Goal: Entertainment & Leisure: Browse casually

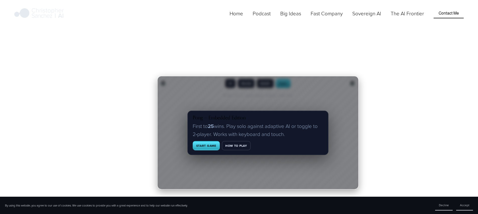
scroll to position [145, 0]
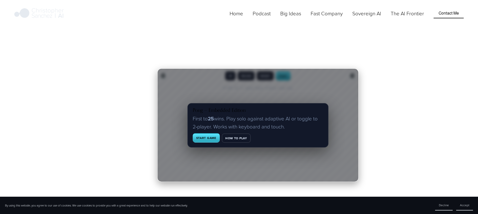
click at [213, 137] on button "Start Game" at bounding box center [206, 137] width 27 height 9
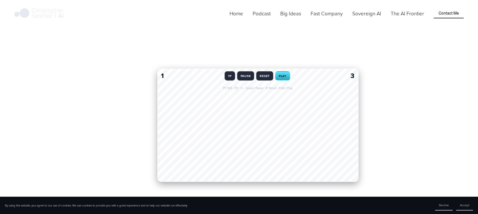
drag, startPoint x: 163, startPoint y: 129, endPoint x: 273, endPoint y: 184, distance: 123.4
click at [238, 182] on div at bounding box center [197, 125] width 80 height 113
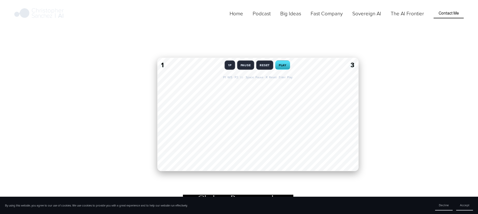
scroll to position [162, 0]
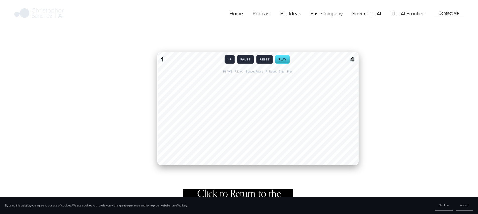
click at [281, 59] on div at bounding box center [318, 108] width 80 height 113
click at [281, 60] on div at bounding box center [318, 108] width 80 height 113
click at [230, 61] on div at bounding box center [197, 108] width 80 height 113
click at [229, 61] on div at bounding box center [197, 108] width 80 height 113
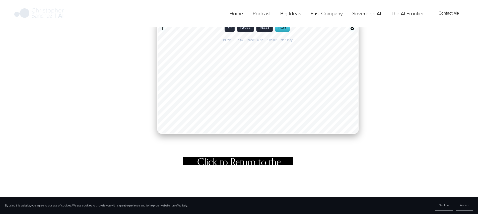
scroll to position [193, 0]
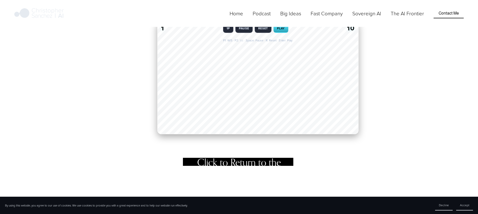
drag, startPoint x: 164, startPoint y: 81, endPoint x: 168, endPoint y: 114, distance: 33.6
click at [168, 114] on div at bounding box center [197, 77] width 80 height 113
drag, startPoint x: 164, startPoint y: 82, endPoint x: 177, endPoint y: 128, distance: 48.7
click at [177, 128] on div at bounding box center [197, 77] width 80 height 113
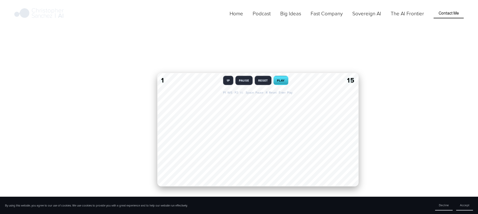
scroll to position [137, 0]
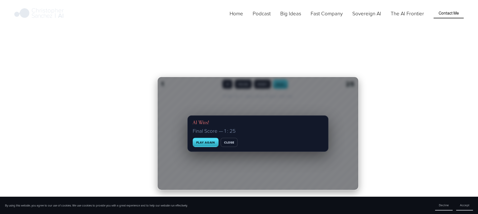
drag, startPoint x: 164, startPoint y: 133, endPoint x: 187, endPoint y: 191, distance: 62.7
click at [187, 190] on div at bounding box center [197, 133] width 80 height 113
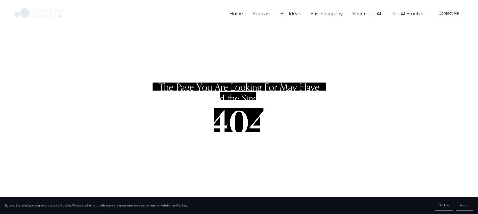
scroll to position [0, 0]
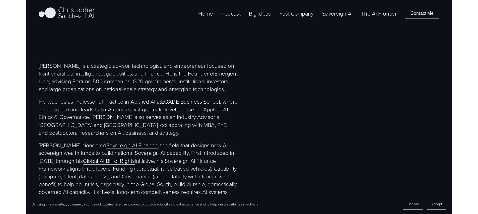
scroll to position [210, 0]
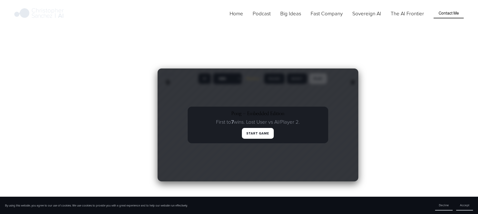
scroll to position [173, 0]
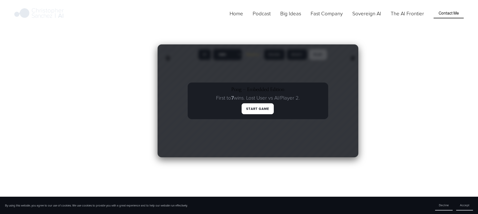
click at [255, 108] on button "Start Game" at bounding box center [258, 108] width 32 height 11
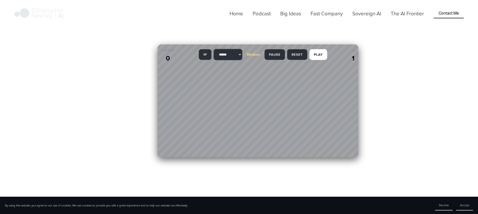
scroll to position [174, 0]
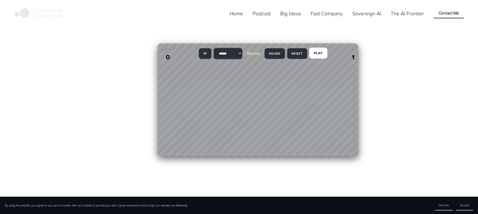
click at [317, 52] on button "Play" at bounding box center [318, 52] width 18 height 11
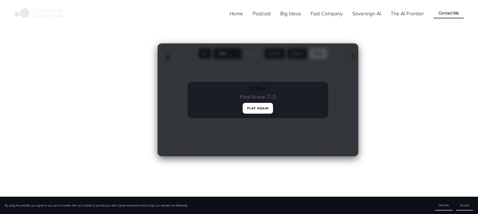
click at [216, 99] on p "Final Score: 7–0" at bounding box center [258, 96] width 130 height 7
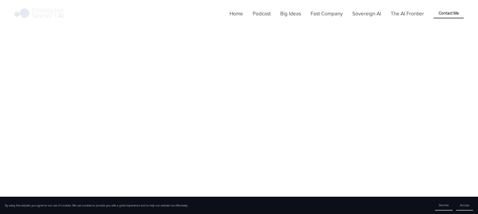
scroll to position [174, 0]
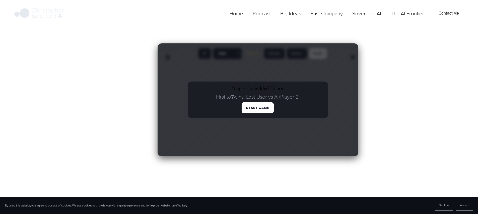
click at [253, 108] on button "Start Game" at bounding box center [258, 107] width 32 height 11
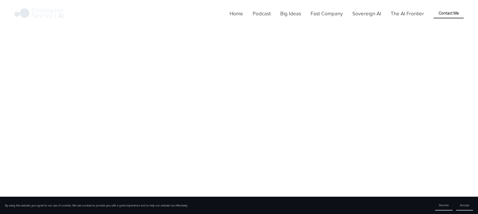
scroll to position [174, 0]
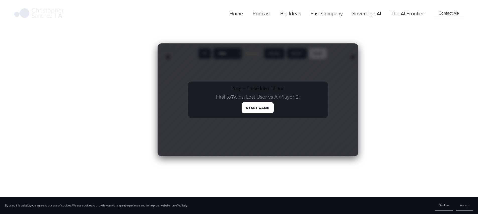
click at [252, 110] on button "Start Game" at bounding box center [258, 107] width 32 height 11
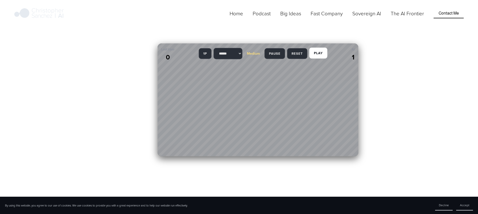
click at [317, 55] on button "Play" at bounding box center [318, 52] width 18 height 11
click at [318, 56] on button "Play" at bounding box center [318, 52] width 18 height 11
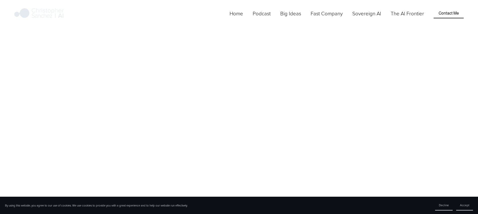
scroll to position [174, 0]
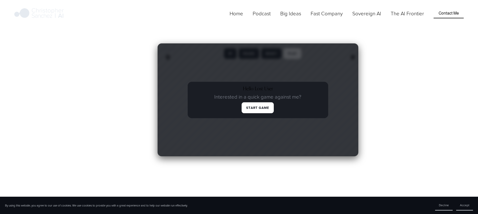
click at [252, 110] on button "Start Game" at bounding box center [258, 107] width 32 height 11
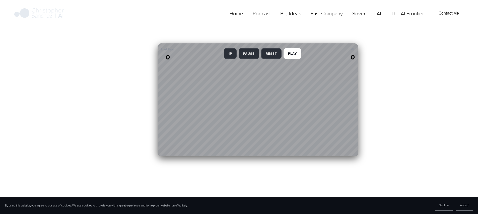
drag, startPoint x: 164, startPoint y: 97, endPoint x: 165, endPoint y: 125, distance: 28.1
click at [165, 125] on div at bounding box center [197, 99] width 80 height 113
drag, startPoint x: 163, startPoint y: 104, endPoint x: 162, endPoint y: 140, distance: 36.6
click at [162, 140] on div at bounding box center [197, 99] width 80 height 113
drag, startPoint x: 164, startPoint y: 105, endPoint x: 164, endPoint y: 94, distance: 10.8
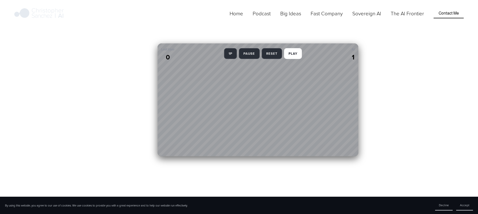
click at [164, 94] on div at bounding box center [197, 99] width 80 height 113
click at [249, 54] on button "Pause" at bounding box center [249, 52] width 21 height 11
click at [248, 55] on button "Pause" at bounding box center [248, 52] width 21 height 11
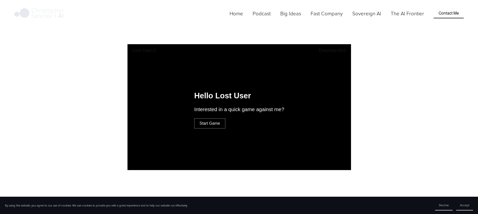
scroll to position [117, 0]
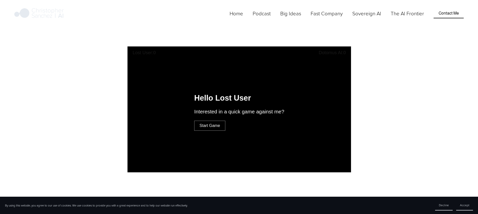
click at [211, 124] on button "Start Game" at bounding box center [209, 126] width 31 height 10
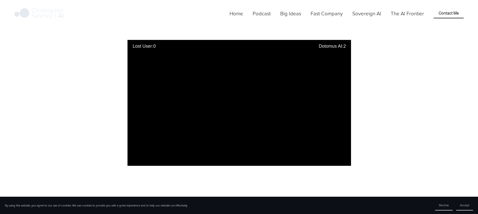
scroll to position [124, 0]
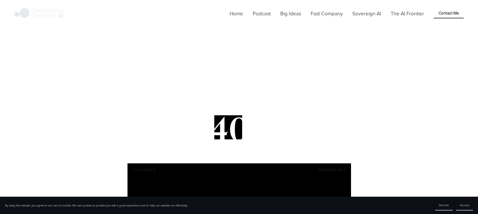
scroll to position [124, 0]
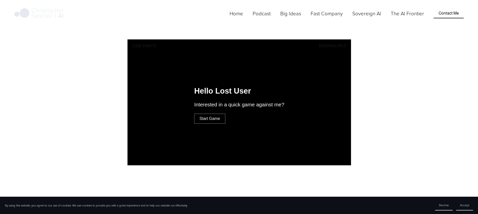
click at [209, 117] on button "Start Game" at bounding box center [209, 119] width 31 height 10
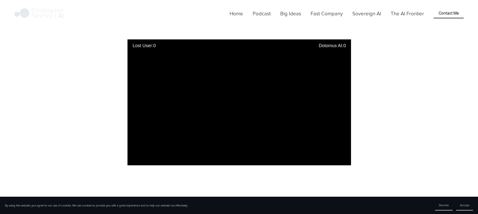
drag, startPoint x: 135, startPoint y: 102, endPoint x: 133, endPoint y: 113, distance: 10.7
click at [135, 121] on div at bounding box center [172, 103] width 89 height 126
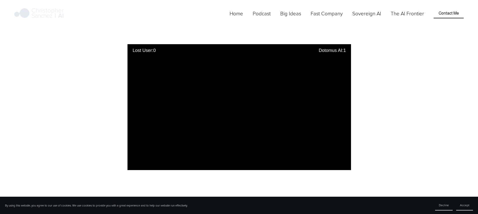
scroll to position [123, 0]
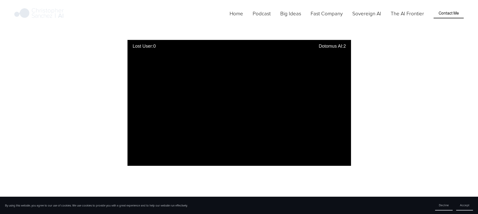
drag, startPoint x: 137, startPoint y: 135, endPoint x: 140, endPoint y: 94, distance: 41.2
click at [140, 104] on div at bounding box center [172, 103] width 89 height 126
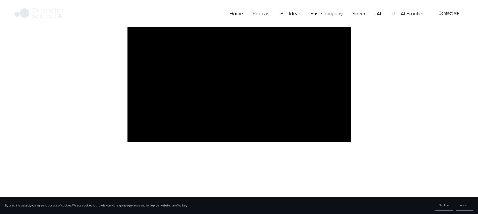
scroll to position [151, 0]
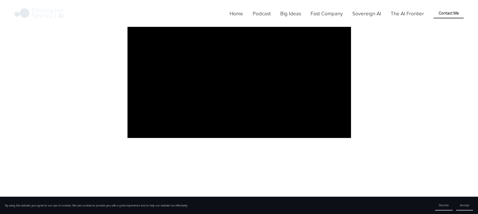
drag, startPoint x: 143, startPoint y: 76, endPoint x: 140, endPoint y: 95, distance: 19.8
click at [140, 95] on div at bounding box center [172, 75] width 89 height 126
drag, startPoint x: 136, startPoint y: 75, endPoint x: 135, endPoint y: 108, distance: 32.4
click at [135, 108] on div at bounding box center [172, 75] width 89 height 126
drag, startPoint x: 135, startPoint y: 108, endPoint x: 132, endPoint y: 77, distance: 30.7
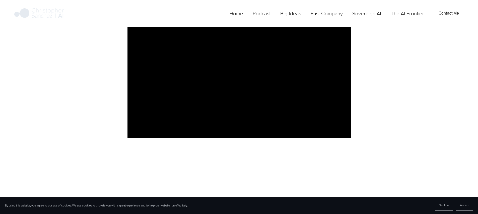
click at [132, 78] on div at bounding box center [172, 75] width 89 height 126
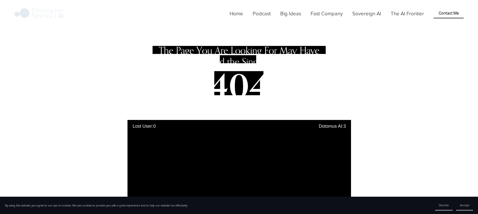
scroll to position [49, 0]
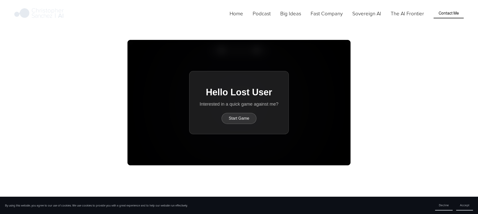
scroll to position [129, 0]
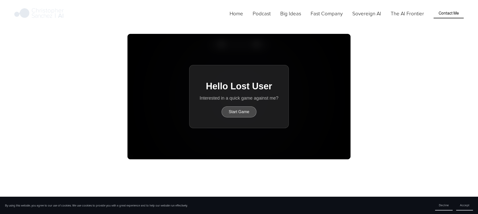
click at [245, 110] on button "Start Game" at bounding box center [238, 111] width 35 height 11
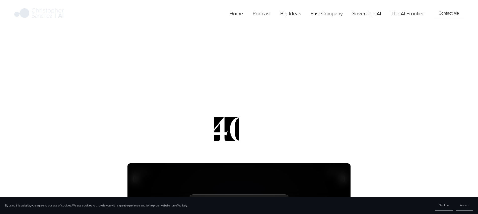
scroll to position [129, 0]
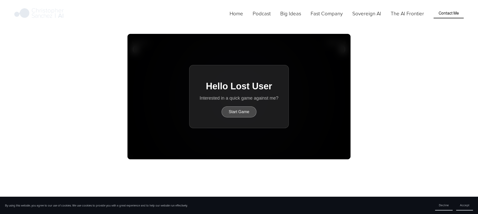
click at [235, 111] on button "Start Game" at bounding box center [238, 111] width 35 height 11
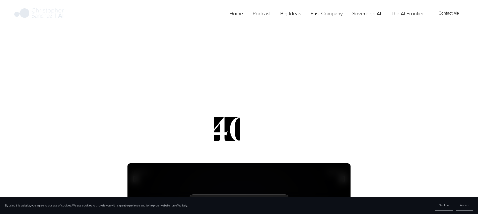
scroll to position [129, 0]
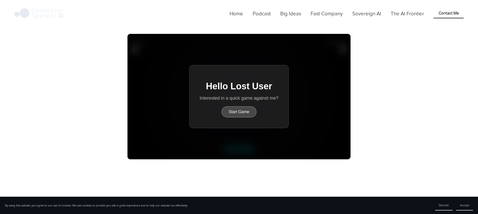
click at [240, 110] on button "Start Game" at bounding box center [238, 111] width 35 height 11
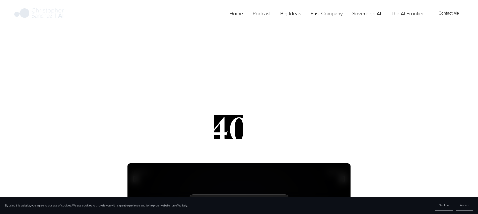
scroll to position [129, 0]
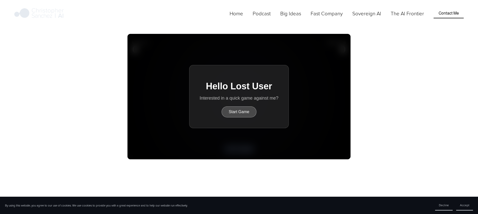
click at [235, 113] on button "Start Game" at bounding box center [238, 111] width 35 height 11
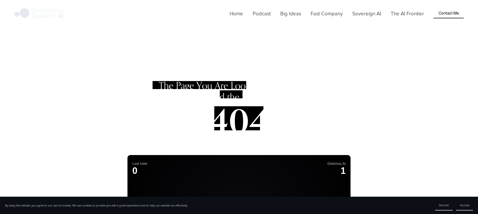
scroll to position [0, 0]
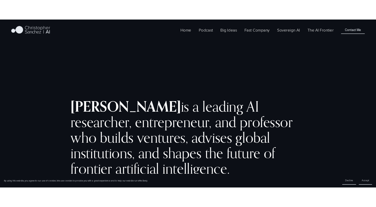
scroll to position [210, 0]
